Goal: Transaction & Acquisition: Subscribe to service/newsletter

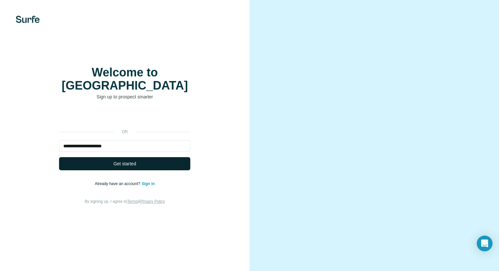
type input "**********"
click at [133, 160] on span "Get started" at bounding box center [124, 163] width 23 height 7
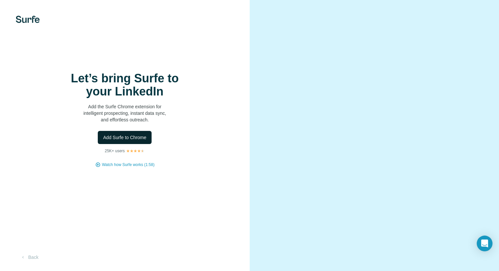
click at [135, 139] on span "Add Surfe to Chrome" at bounding box center [124, 137] width 43 height 7
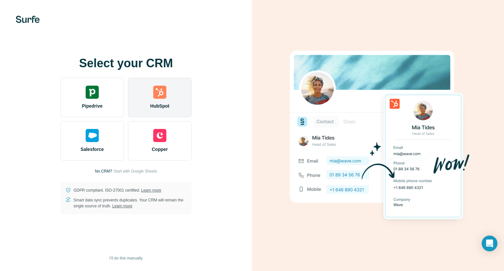
click at [163, 92] on img at bounding box center [159, 92] width 13 height 13
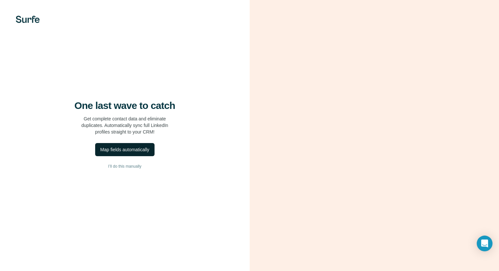
click at [132, 153] on button "Map fields automatically" at bounding box center [124, 149] width 59 height 13
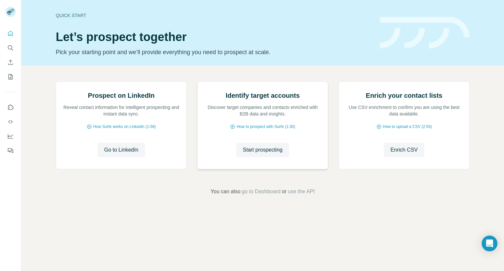
scroll to position [12, 0]
click at [122, 154] on span "Go to LinkedIn" at bounding box center [121, 150] width 34 height 8
